Goal: Transaction & Acquisition: Purchase product/service

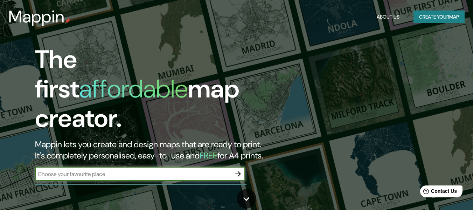
click at [237, 170] on icon "button" at bounding box center [238, 174] width 8 height 8
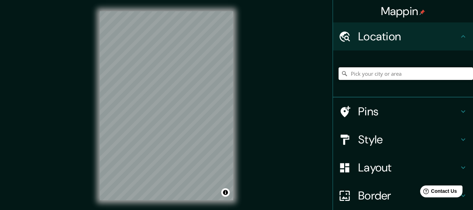
click at [378, 73] on input "Pick your city or area" at bounding box center [406, 73] width 135 height 13
paste input "-13.986266222644643, -75.73889446797865"
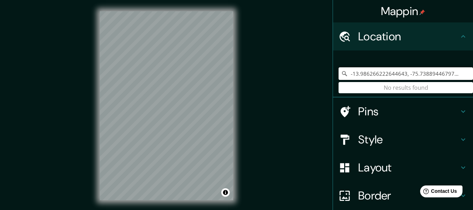
type input "-13.986266222644643, -75.73889446797865"
drag, startPoint x: 453, startPoint y: 74, endPoint x: 331, endPoint y: 77, distance: 121.9
click at [333, 77] on div "-13.986266222644643, -75.73889446797865 No results found" at bounding box center [403, 73] width 140 height 47
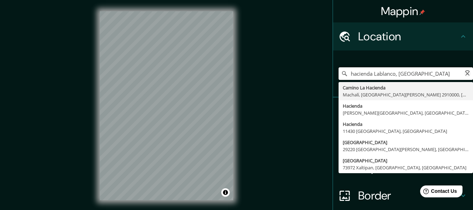
type input "Ice Box Canyon Road, Forestville, California 95436, Estados Unidos"
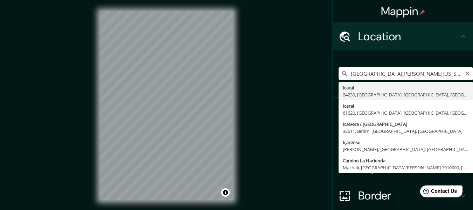
click at [350, 69] on input "Ice Box Canyon Road, Forestville, California 95436, Estados Unidos" at bounding box center [406, 73] width 135 height 13
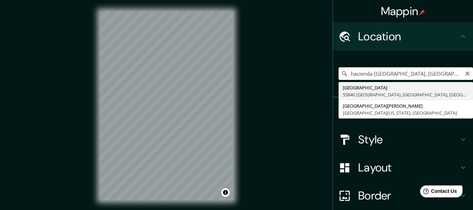
type input "hacienda LaBlanco, San juan ica"
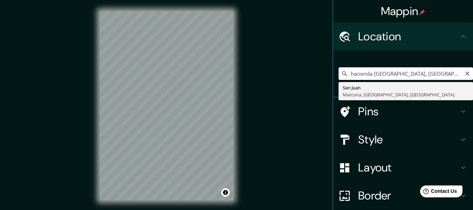
drag, startPoint x: 431, startPoint y: 75, endPoint x: 337, endPoint y: 78, distance: 93.9
click at [339, 78] on input "hacienda LaBlanco, San juan ica" at bounding box center [406, 73] width 135 height 13
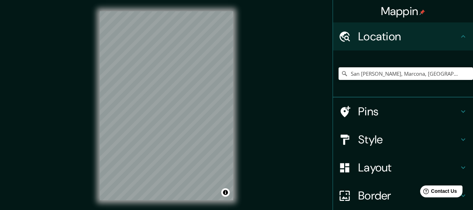
click at [398, 142] on h4 "Style" at bounding box center [408, 139] width 101 height 14
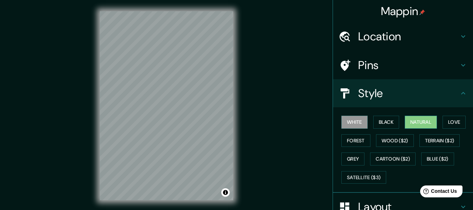
click at [411, 121] on button "Natural" at bounding box center [421, 122] width 32 height 13
click at [372, 40] on h4 "Location" at bounding box center [408, 36] width 101 height 14
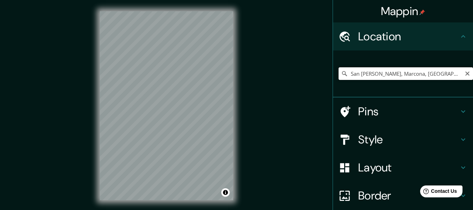
click at [393, 75] on input "San Juan, Marcona, Departamento de Ica, Perú" at bounding box center [406, 73] width 135 height 13
paste input "Hacienda Lablanco"
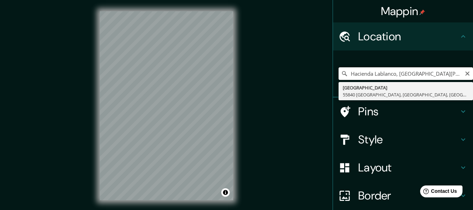
type input "Calle Hacienda, 55840 Teotihuacán, Estado de México, México"
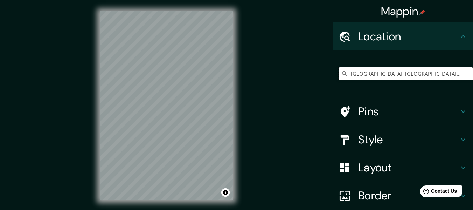
click at [394, 73] on input "Calle Hacienda, 55840 Teotihuacán, Estado de México, México" at bounding box center [406, 73] width 135 height 13
paste input "Hacienda Lablanco"
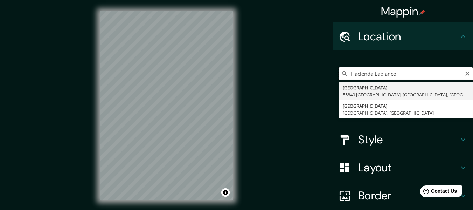
type input "Calle Hacienda, 55840 Teotihuacán, Estado de México, México"
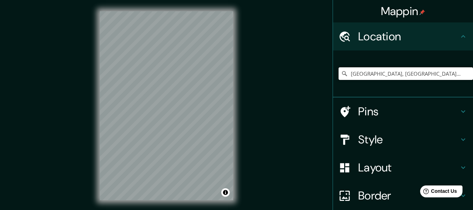
click at [421, 74] on input "Calle Hacienda, 55840 Teotihuacán, Estado de México, México" at bounding box center [406, 73] width 135 height 13
click at [295, 51] on div "Mappin Location Pins Style Layout Border Choose a border. Hint : you can make l…" at bounding box center [236, 111] width 473 height 222
click at [394, 71] on input "Pick your city or area" at bounding box center [406, 73] width 135 height 13
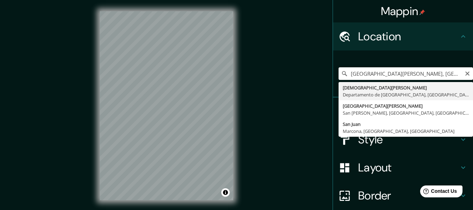
type input "San [PERSON_NAME], [GEOGRAPHIC_DATA], [GEOGRAPHIC_DATA]"
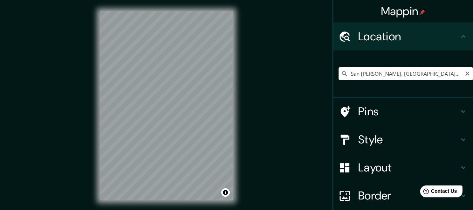
click at [420, 78] on input "San [PERSON_NAME], [GEOGRAPHIC_DATA], [GEOGRAPHIC_DATA]" at bounding box center [406, 73] width 135 height 13
click at [380, 72] on input "San [PERSON_NAME], [GEOGRAPHIC_DATA], [GEOGRAPHIC_DATA]" at bounding box center [406, 73] width 135 height 13
type input "San [PERSON_NAME], [GEOGRAPHIC_DATA], [GEOGRAPHIC_DATA]"
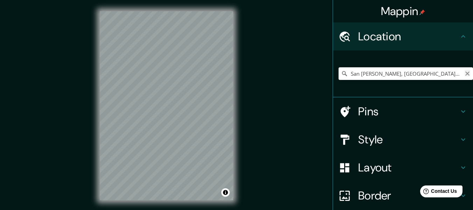
click at [465, 75] on icon "Clear" at bounding box center [468, 74] width 6 height 6
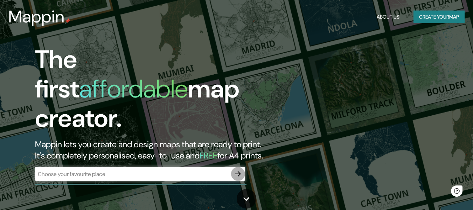
click at [241, 170] on icon "button" at bounding box center [238, 174] width 8 height 8
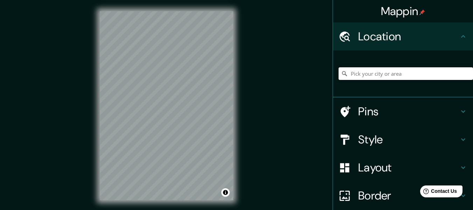
click at [368, 79] on input "Pick your city or area" at bounding box center [406, 73] width 135 height 13
paste input "Hacienda Lablanco"
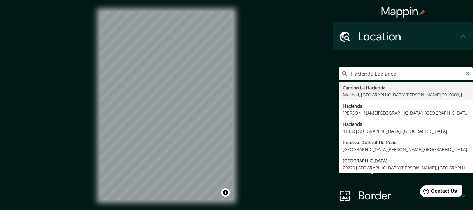
click at [406, 74] on input "Hacienda Lablanco" at bounding box center [406, 73] width 135 height 13
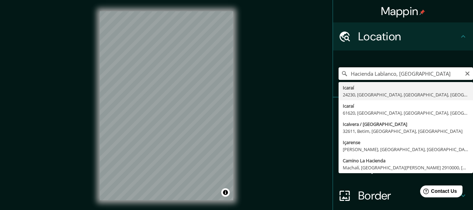
type input "Icaraí, 24230, Niterói, Río de Janeiro, Brasil"
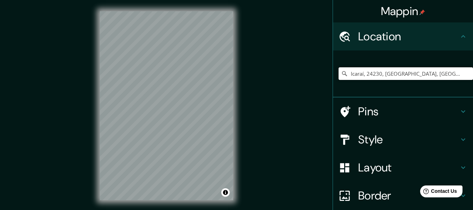
click at [406, 74] on input "Icaraí, 24230, Niterói, Río de Janeiro, Brasil" at bounding box center [406, 73] width 135 height 13
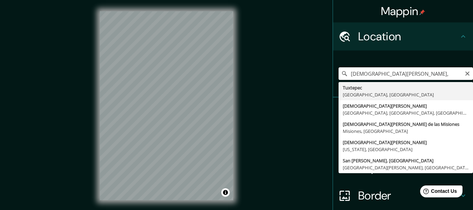
click at [423, 73] on input "[DEMOGRAPHIC_DATA][PERSON_NAME]," at bounding box center [406, 73] width 135 height 13
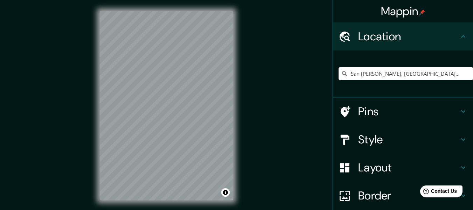
type input "San [PERSON_NAME], [GEOGRAPHIC_DATA], [GEOGRAPHIC_DATA]"
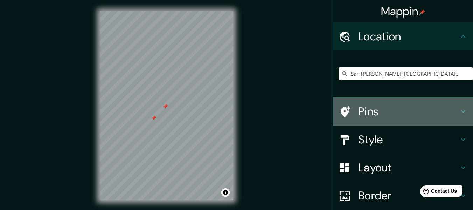
click at [419, 114] on h4 "Pins" at bounding box center [408, 111] width 101 height 14
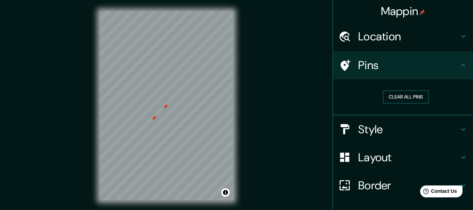
click at [402, 96] on button "Clear all pins" at bounding box center [406, 96] width 46 height 13
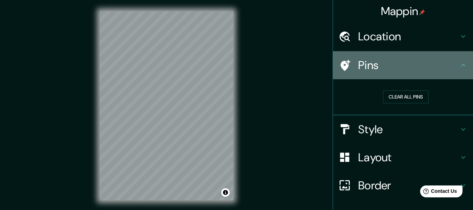
click at [382, 75] on div "Pins" at bounding box center [403, 65] width 140 height 28
click at [376, 73] on div "Pins" at bounding box center [403, 65] width 140 height 28
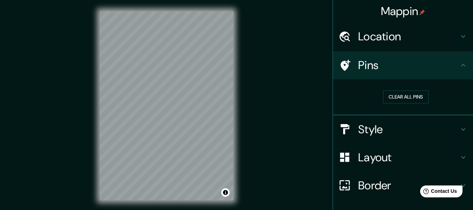
click at [459, 67] on icon at bounding box center [463, 65] width 8 height 8
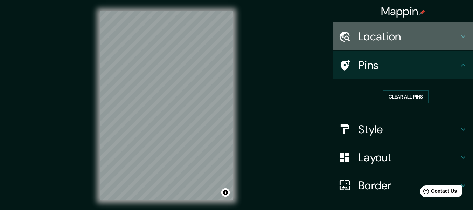
click at [389, 49] on div "Location" at bounding box center [403, 36] width 140 height 28
click at [389, 48] on div "Location" at bounding box center [403, 36] width 140 height 28
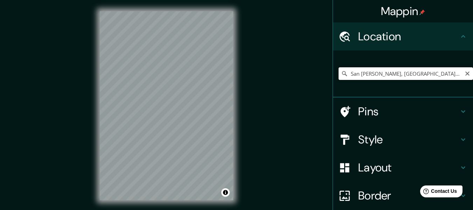
click at [426, 75] on input "San [PERSON_NAME], [GEOGRAPHIC_DATA], [GEOGRAPHIC_DATA]" at bounding box center [406, 73] width 135 height 13
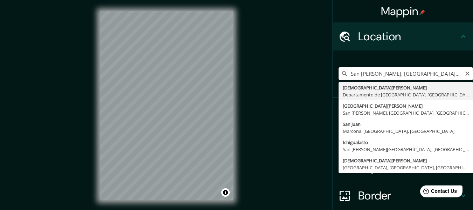
click at [438, 77] on input "San [PERSON_NAME], [GEOGRAPHIC_DATA], [GEOGRAPHIC_DATA]" at bounding box center [406, 73] width 135 height 13
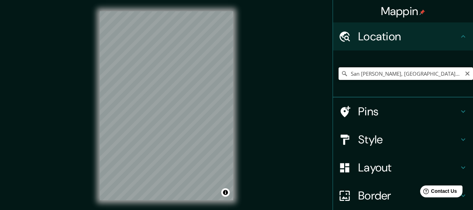
click at [424, 71] on input "San [PERSON_NAME], [GEOGRAPHIC_DATA], [GEOGRAPHIC_DATA]" at bounding box center [406, 73] width 135 height 13
click at [437, 74] on input "San [PERSON_NAME], [GEOGRAPHIC_DATA], [GEOGRAPHIC_DATA]" at bounding box center [406, 73] width 135 height 13
click at [419, 73] on input "San [PERSON_NAME], [GEOGRAPHIC_DATA], [GEOGRAPHIC_DATA]" at bounding box center [406, 73] width 135 height 13
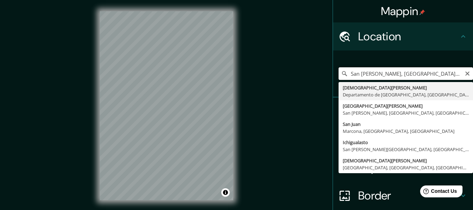
click at [353, 77] on input "San [PERSON_NAME], [GEOGRAPHIC_DATA], [GEOGRAPHIC_DATA]" at bounding box center [406, 73] width 135 height 13
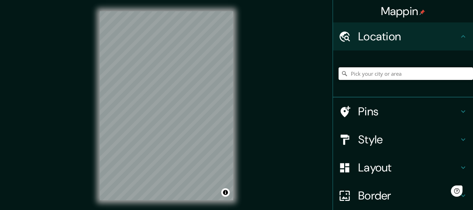
click at [365, 77] on input "Pick your city or area" at bounding box center [406, 73] width 135 height 13
paste input "San [PERSON_NAME], [GEOGRAPHIC_DATA], [GEOGRAPHIC_DATA]"
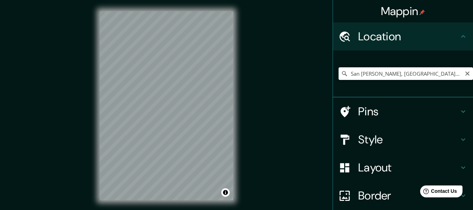
click at [392, 76] on input "San [PERSON_NAME], [GEOGRAPHIC_DATA], [GEOGRAPHIC_DATA]" at bounding box center [406, 73] width 135 height 13
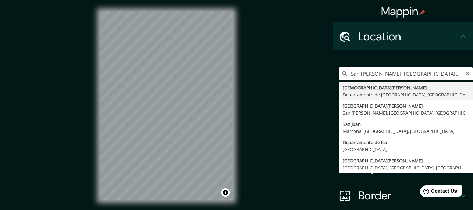
click at [392, 76] on input "San [PERSON_NAME], [GEOGRAPHIC_DATA], [GEOGRAPHIC_DATA]" at bounding box center [406, 73] width 135 height 13
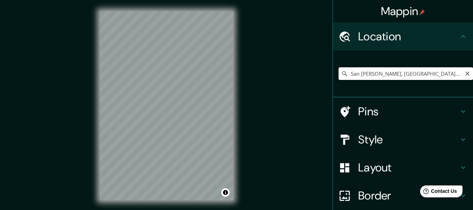
click at [442, 76] on input "San [PERSON_NAME], [GEOGRAPHIC_DATA], [GEOGRAPHIC_DATA]" at bounding box center [406, 73] width 135 height 13
drag, startPoint x: 387, startPoint y: 74, endPoint x: 349, endPoint y: 74, distance: 38.9
click at [349, 74] on input "San [PERSON_NAME], [GEOGRAPHIC_DATA], [GEOGRAPHIC_DATA]" at bounding box center [406, 73] width 135 height 13
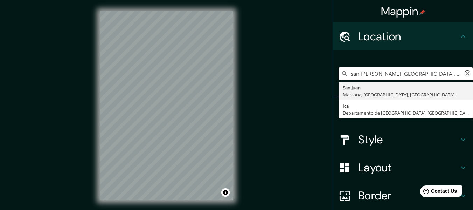
type input "San [PERSON_NAME], [GEOGRAPHIC_DATA], [GEOGRAPHIC_DATA]"
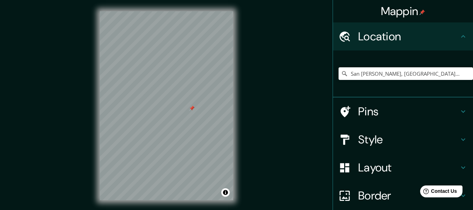
click at [379, 111] on h4 "Pins" at bounding box center [408, 111] width 101 height 14
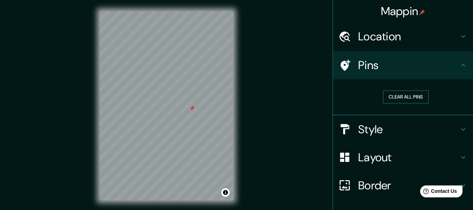
click at [401, 96] on button "Clear all pins" at bounding box center [406, 96] width 46 height 13
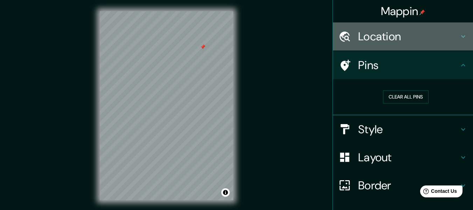
click at [394, 43] on h4 "Location" at bounding box center [408, 36] width 101 height 14
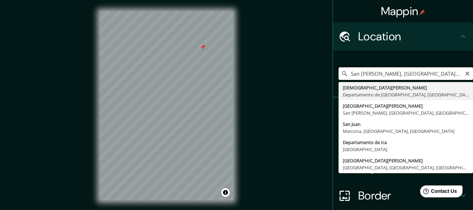
click at [373, 71] on input "San [PERSON_NAME], [GEOGRAPHIC_DATA], [GEOGRAPHIC_DATA]" at bounding box center [406, 73] width 135 height 13
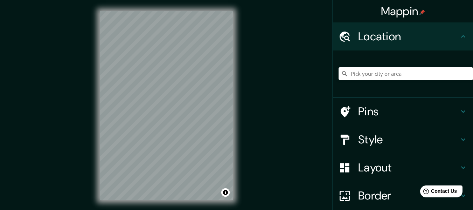
click at [383, 66] on div at bounding box center [406, 73] width 135 height 35
click at [384, 73] on input "Pick your city or area" at bounding box center [406, 73] width 135 height 13
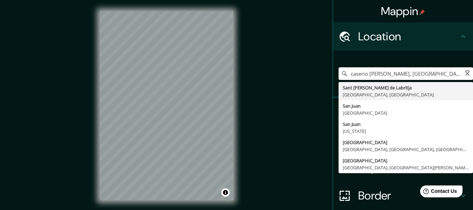
type input "Sant [PERSON_NAME] de Labritja, [GEOGRAPHIC_DATA], [GEOGRAPHIC_DATA]"
click at [394, 71] on input "Sant [PERSON_NAME] de Labritja, [GEOGRAPHIC_DATA], [GEOGRAPHIC_DATA]" at bounding box center [406, 73] width 135 height 13
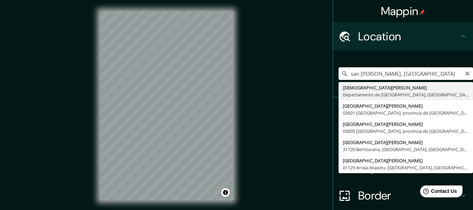
type input "San [PERSON_NAME], [GEOGRAPHIC_DATA], [GEOGRAPHIC_DATA]"
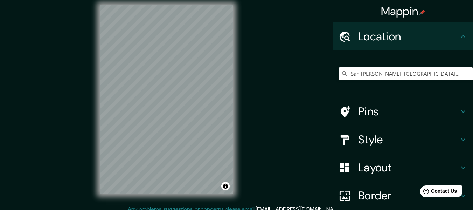
scroll to position [13, 0]
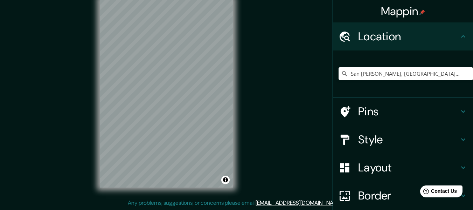
click at [95, 116] on div "© Mapbox © OpenStreetMap Improve this map" at bounding box center [167, 92] width 156 height 211
